Goal: Navigation & Orientation: Find specific page/section

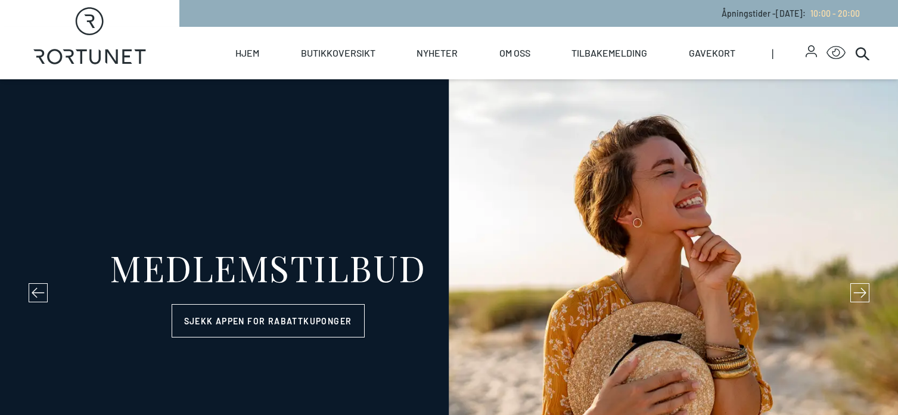
select select "NO"
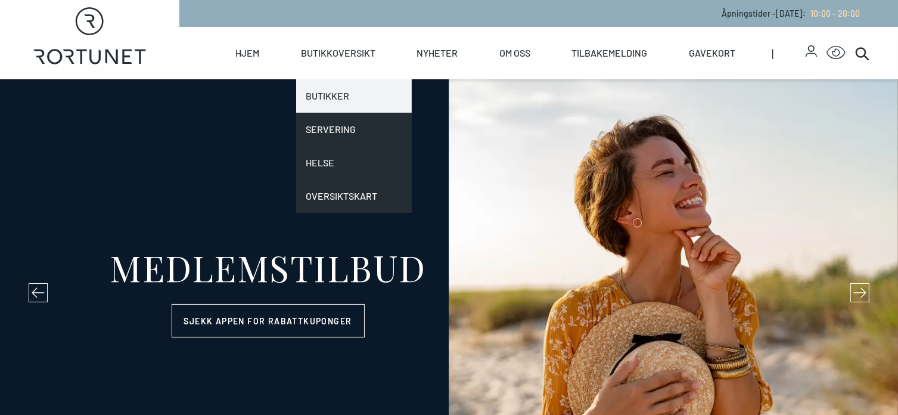
click at [316, 94] on link "Butikker" at bounding box center [354, 95] width 116 height 33
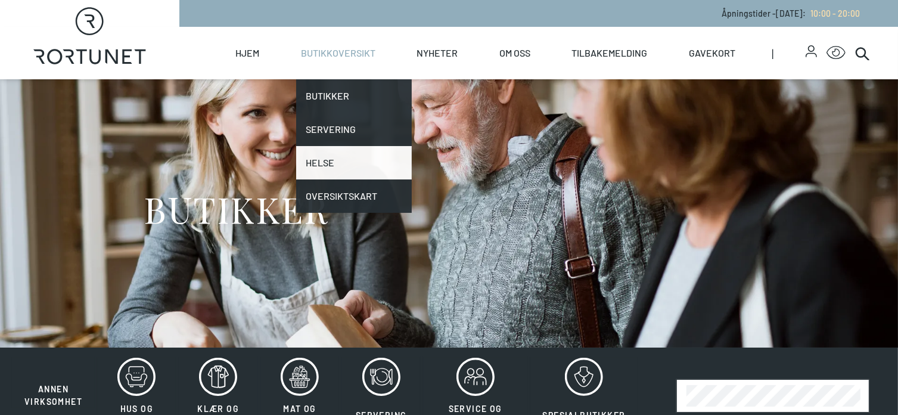
click at [319, 160] on link "Helse" at bounding box center [354, 162] width 116 height 33
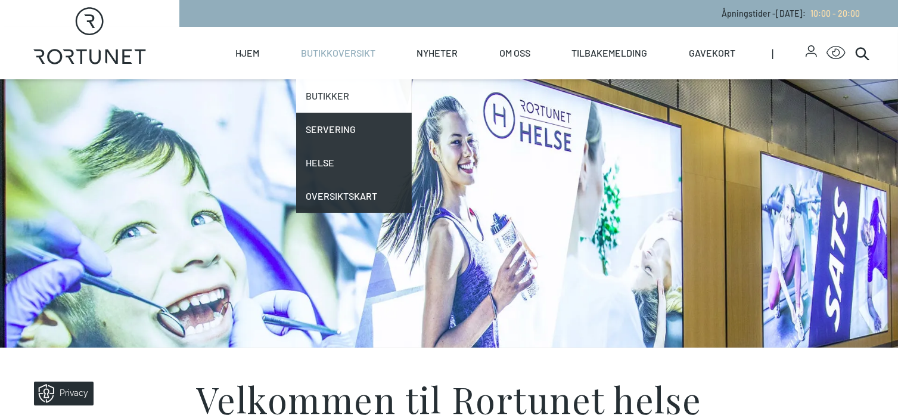
click at [325, 92] on link "Butikker" at bounding box center [354, 95] width 116 height 33
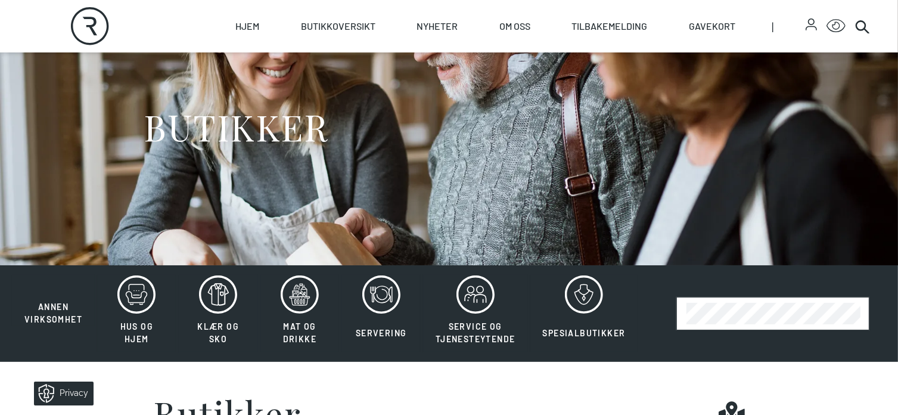
scroll to position [119, 0]
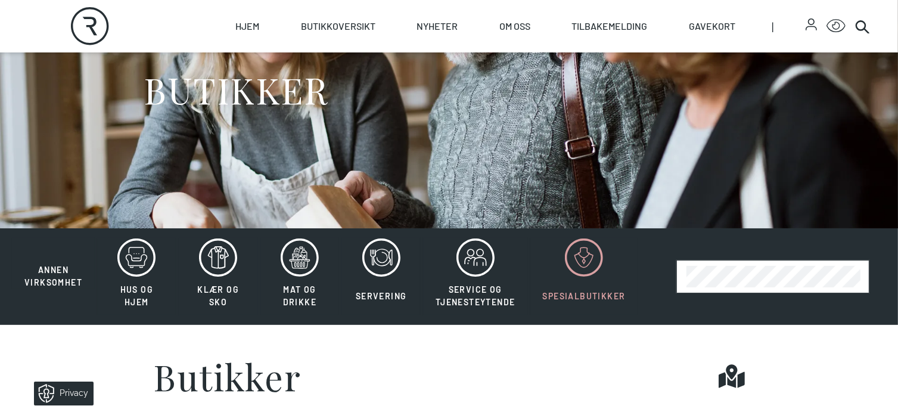
click at [580, 275] on icon at bounding box center [584, 257] width 38 height 38
click at [583, 262] on polygon at bounding box center [584, 261] width 3 height 4
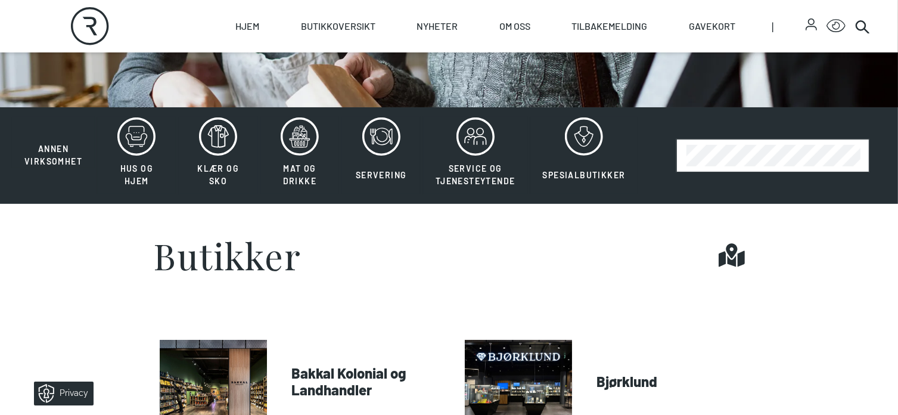
scroll to position [238, 0]
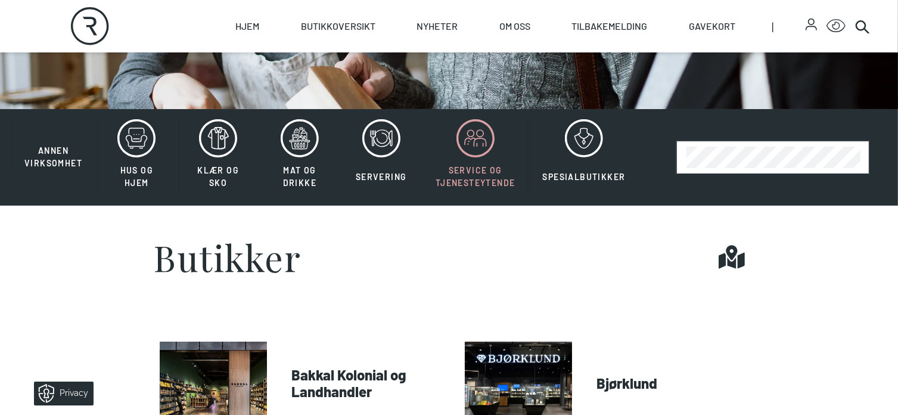
click at [471, 173] on span "Service og tjenesteytende" at bounding box center [475, 176] width 80 height 23
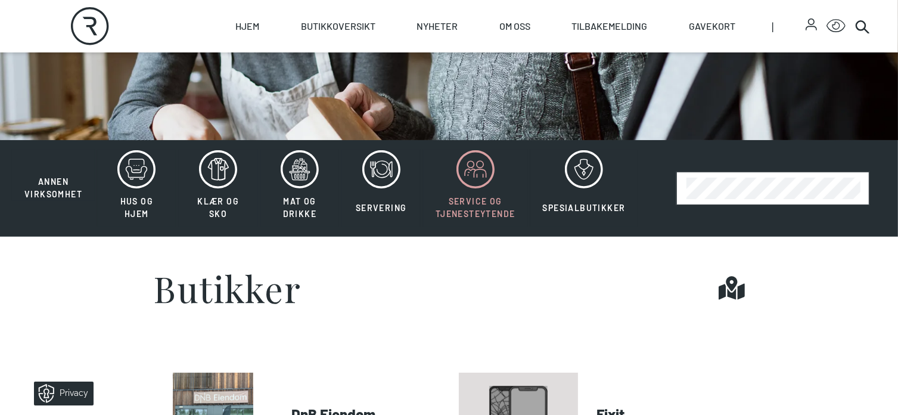
scroll to position [119, 0]
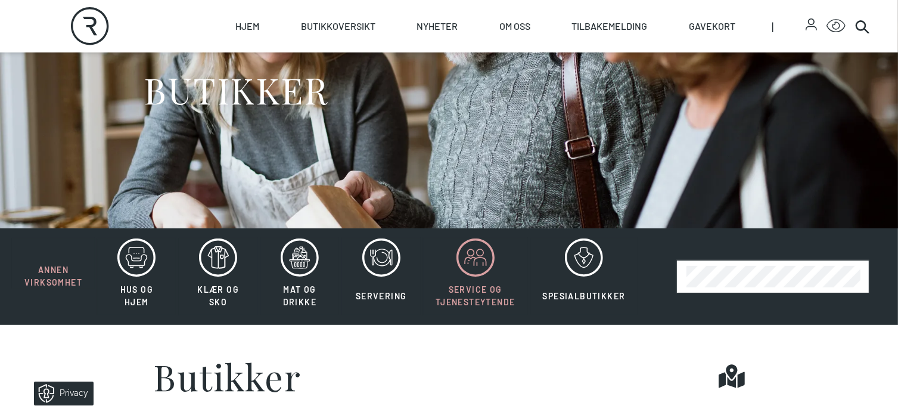
click at [41, 278] on span "Annen virksomhet" at bounding box center [53, 275] width 58 height 23
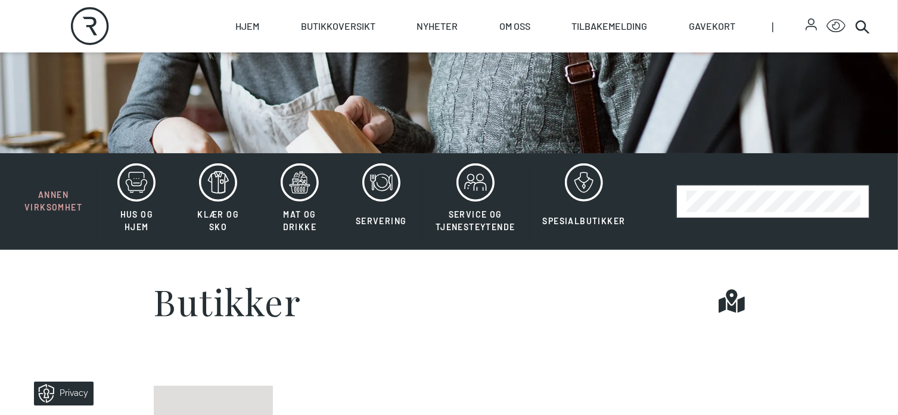
scroll to position [60, 0]
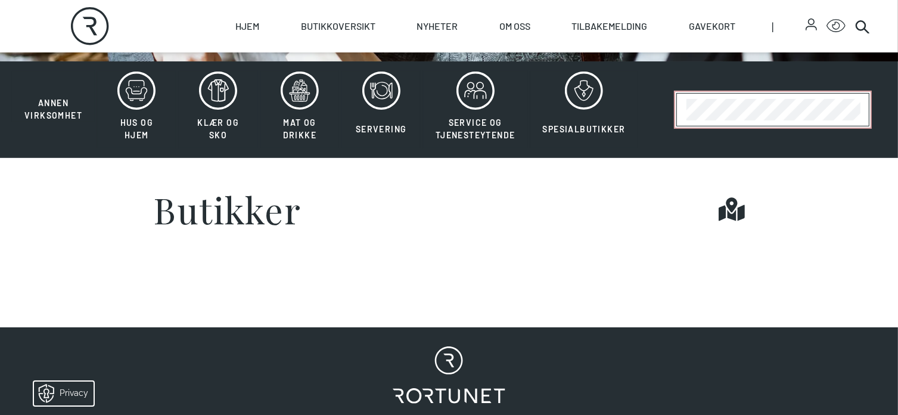
scroll to position [179, 0]
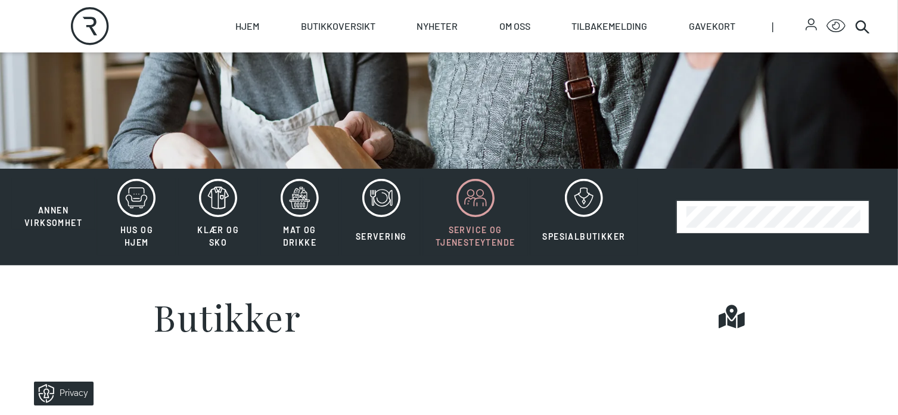
click at [471, 200] on icon at bounding box center [475, 198] width 38 height 38
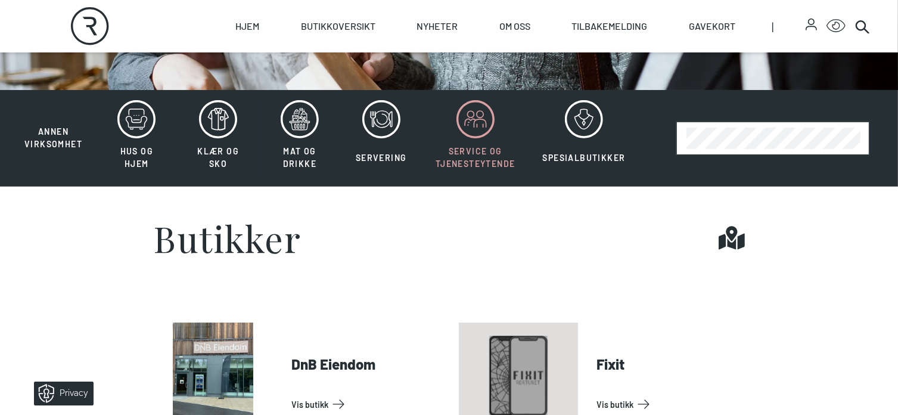
scroll to position [179, 0]
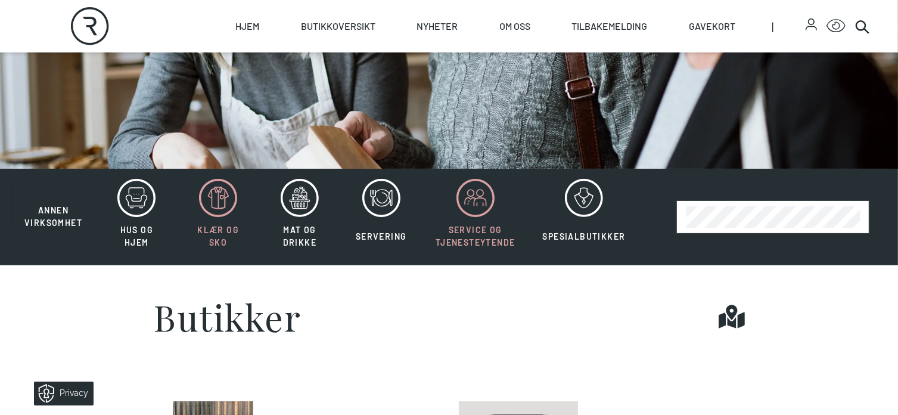
click at [216, 215] on icon at bounding box center [218, 198] width 38 height 38
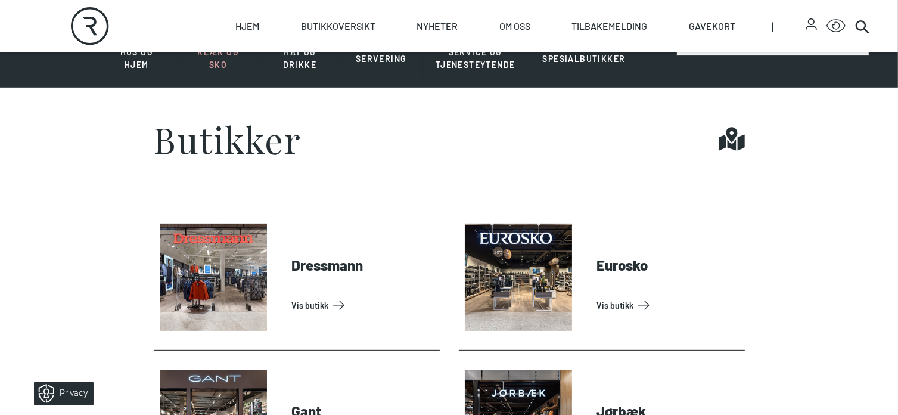
scroll to position [179, 0]
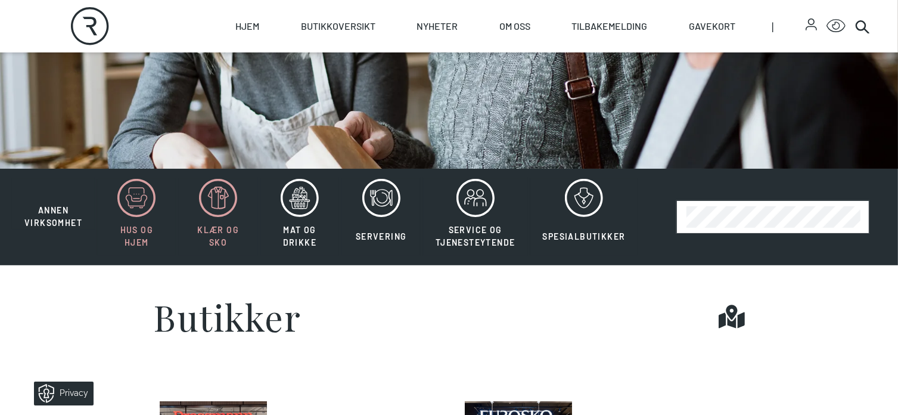
click at [133, 208] on icon at bounding box center [136, 198] width 38 height 38
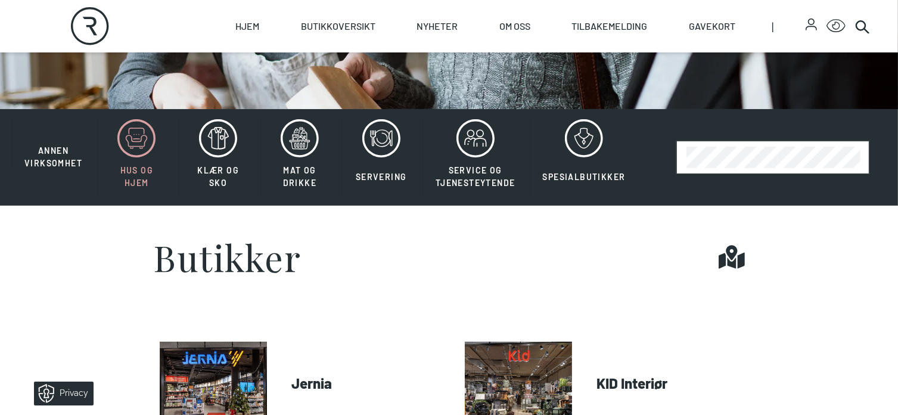
scroll to position [179, 0]
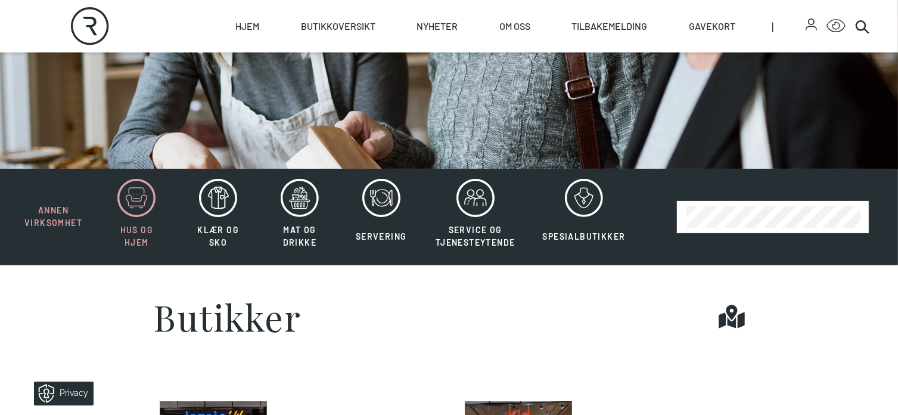
click at [70, 224] on span "Annen virksomhet" at bounding box center [53, 216] width 58 height 23
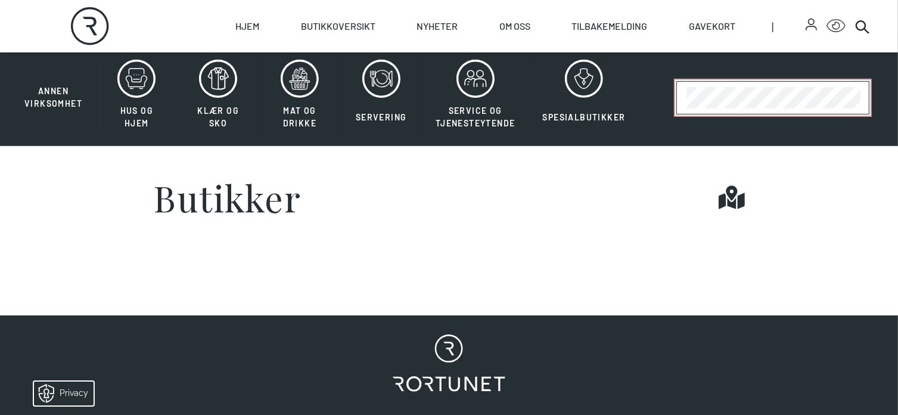
scroll to position [60, 0]
